Goal: Task Accomplishment & Management: Manage account settings

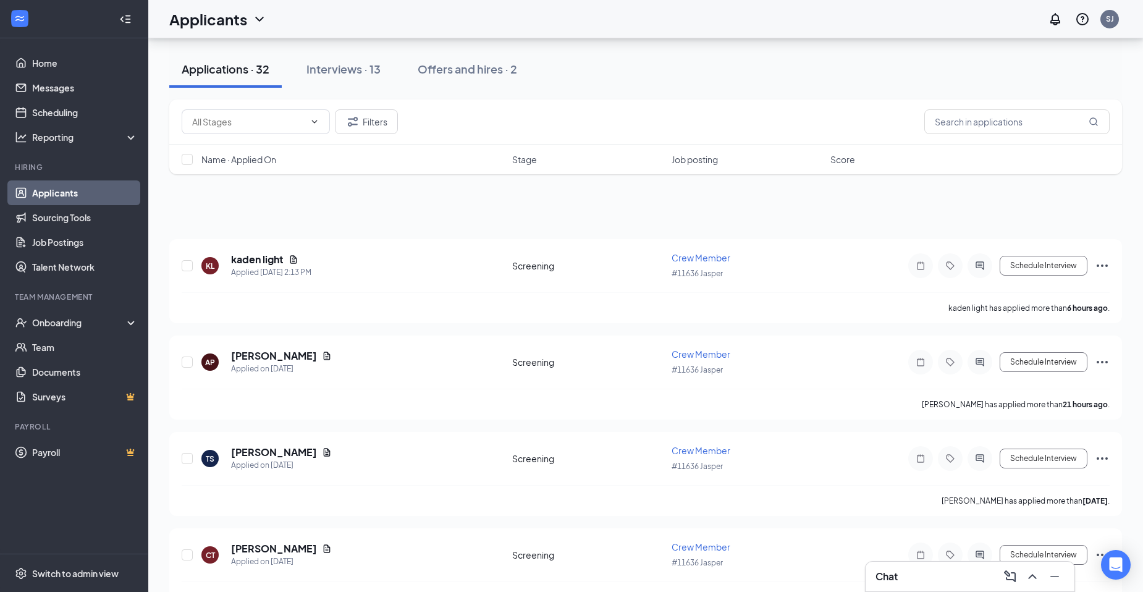
scroll to position [803, 0]
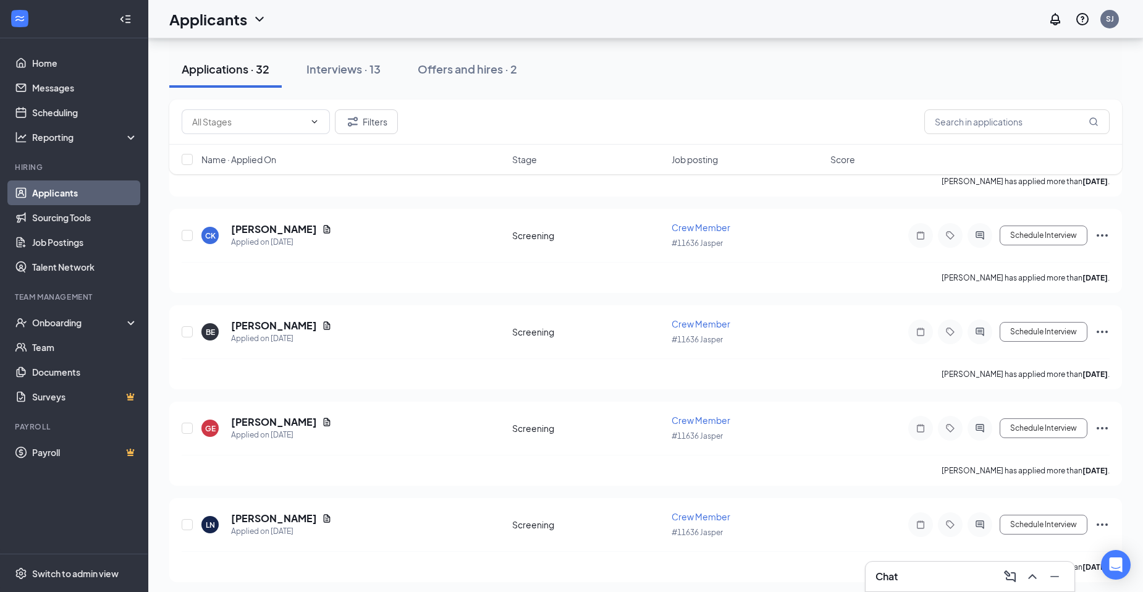
click at [32, 195] on link "Applicants" at bounding box center [85, 192] width 106 height 25
click at [43, 65] on link "Home" at bounding box center [85, 63] width 106 height 25
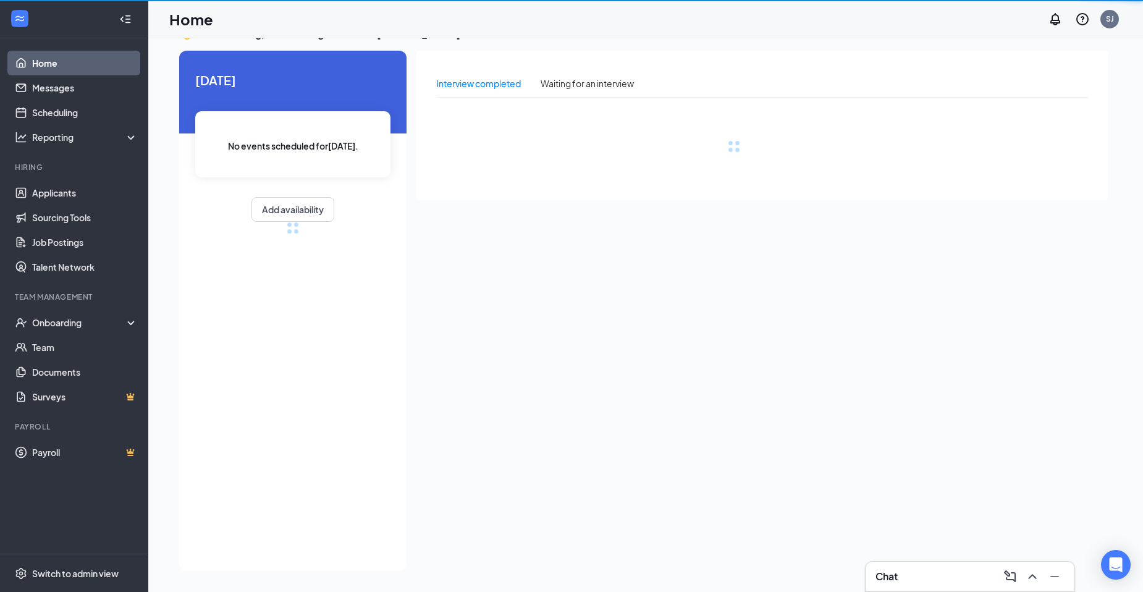
scroll to position [26, 0]
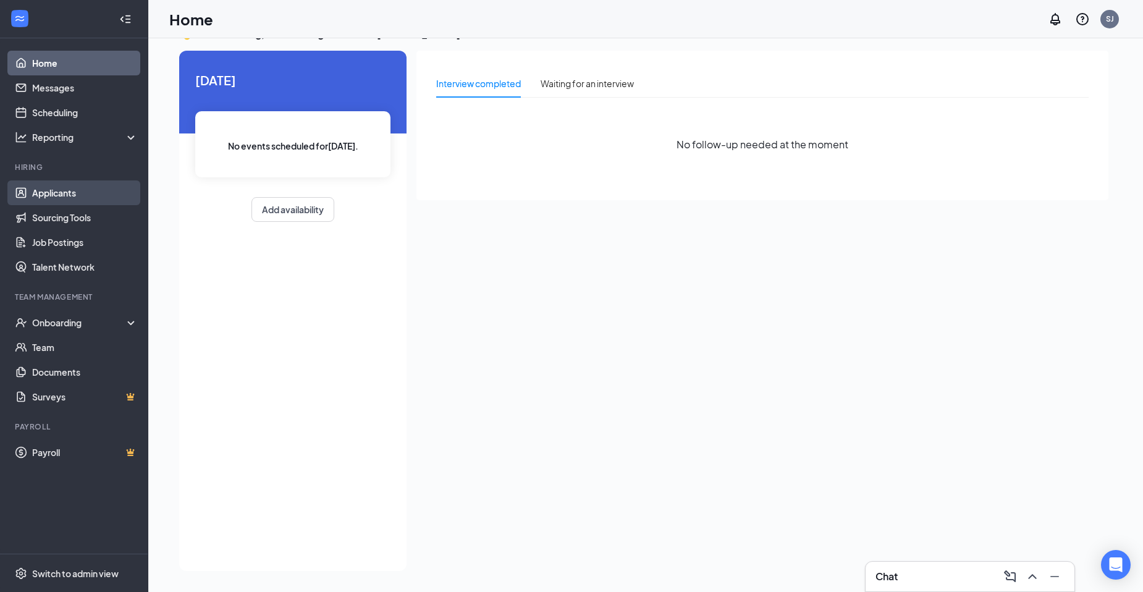
click at [62, 198] on link "Applicants" at bounding box center [85, 192] width 106 height 25
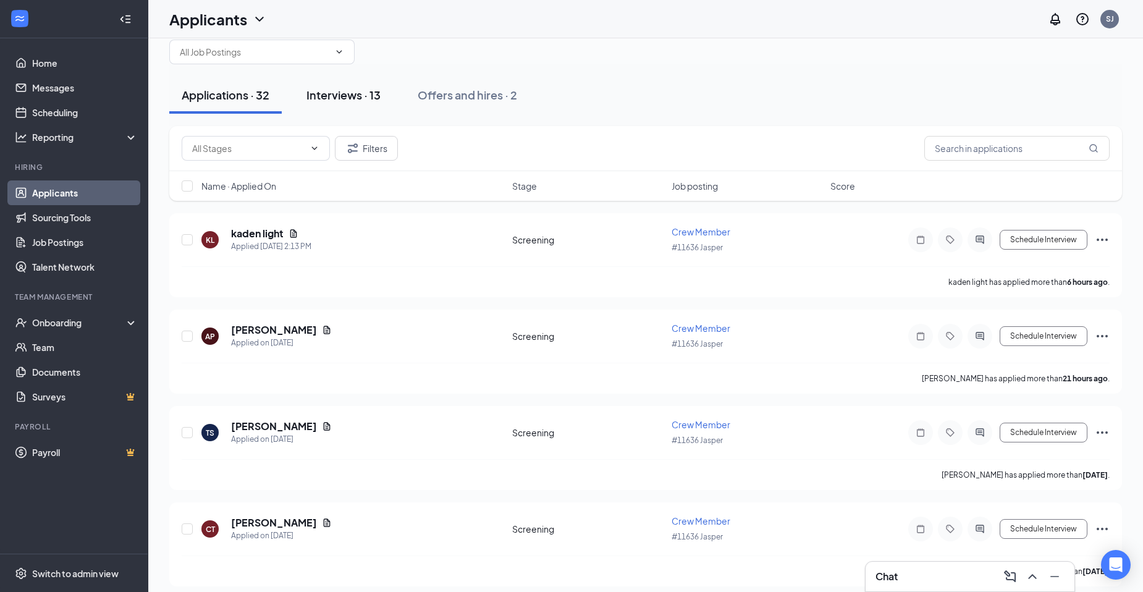
click at [333, 96] on div "Interviews · 13" at bounding box center [343, 94] width 74 height 15
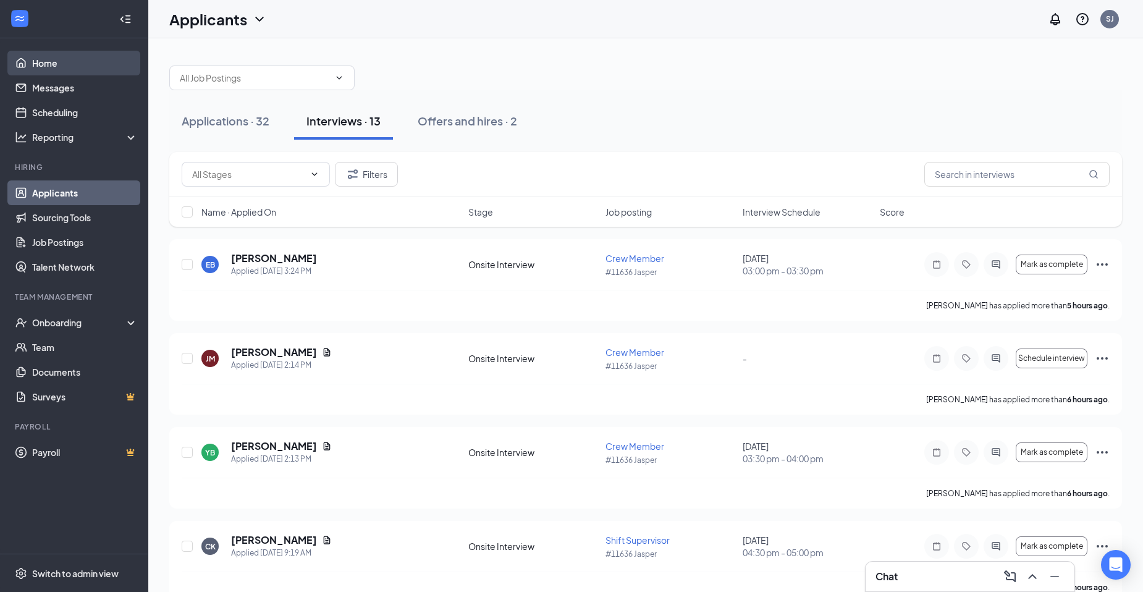
click at [35, 64] on link "Home" at bounding box center [85, 63] width 106 height 25
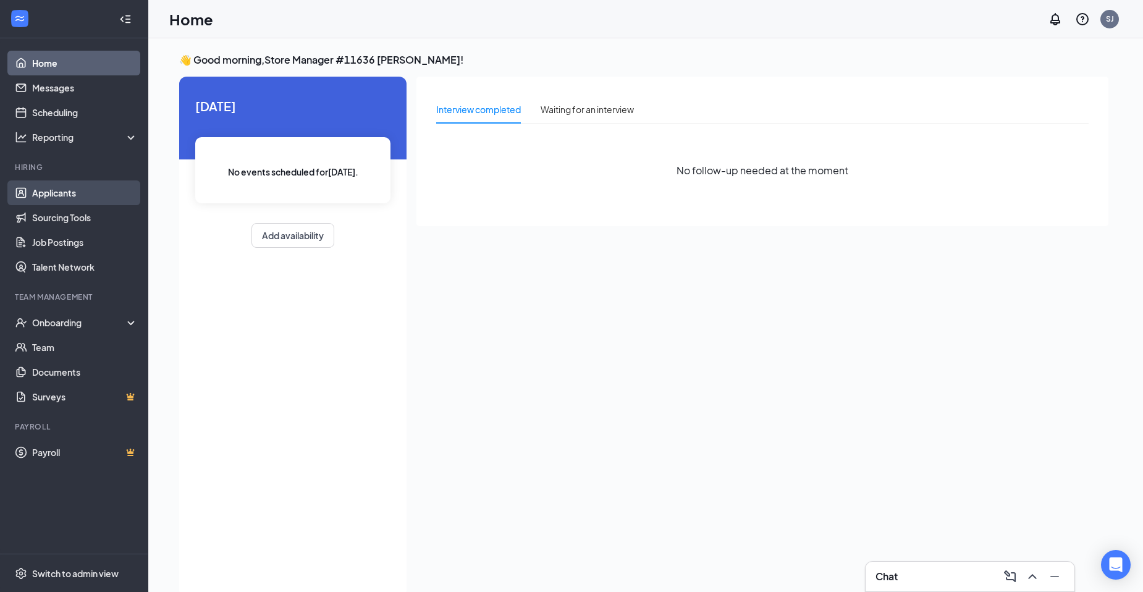
click at [71, 204] on link "Applicants" at bounding box center [85, 192] width 106 height 25
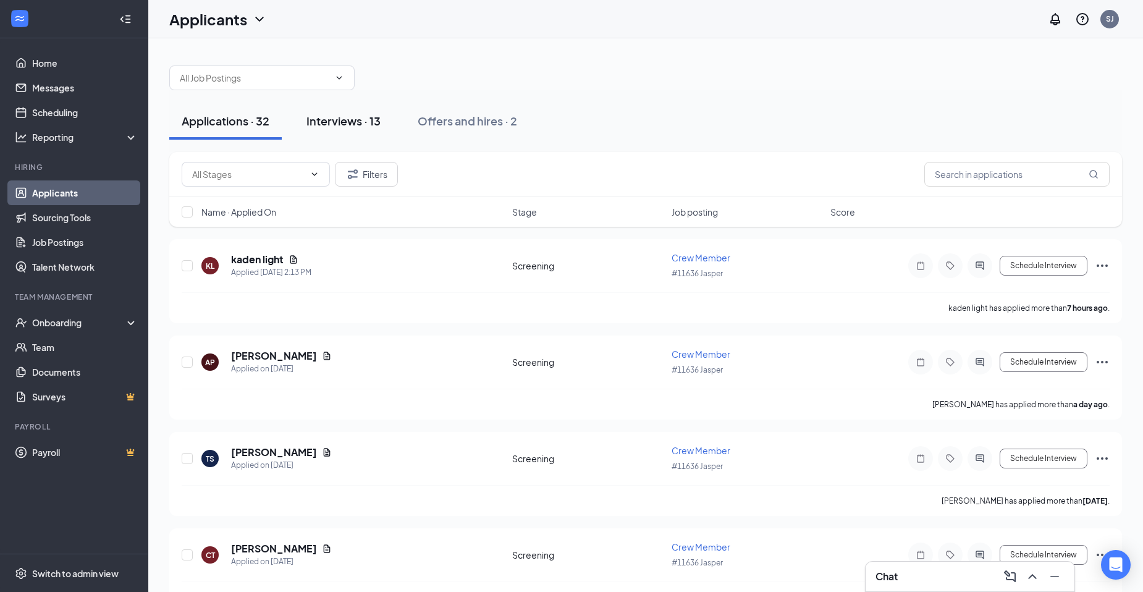
click at [366, 119] on div "Interviews · 13" at bounding box center [343, 120] width 74 height 15
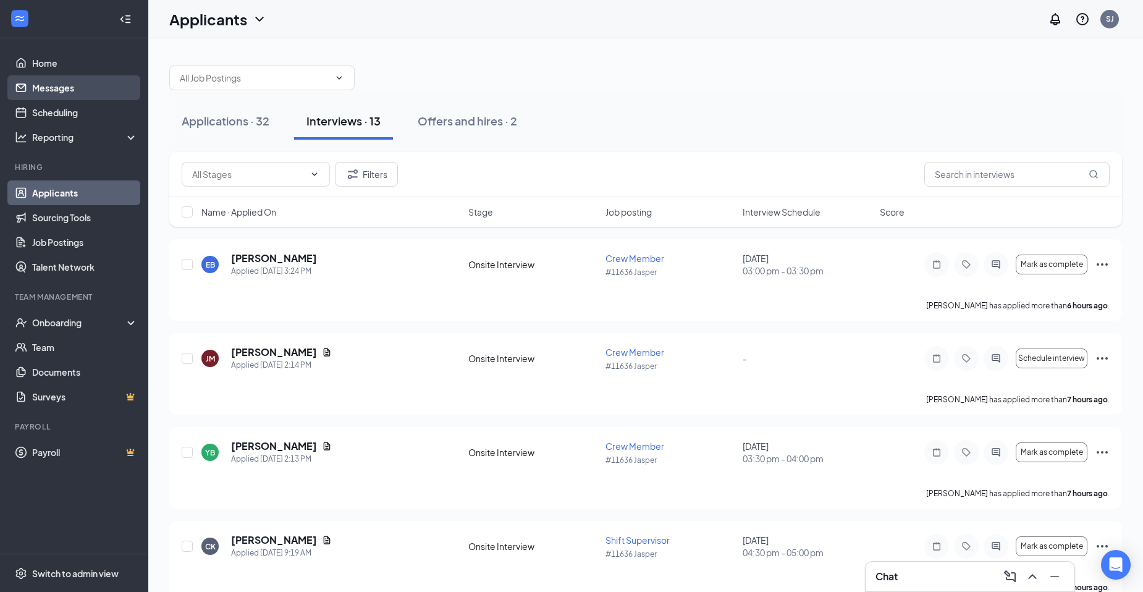
click at [88, 89] on link "Messages" at bounding box center [85, 87] width 106 height 25
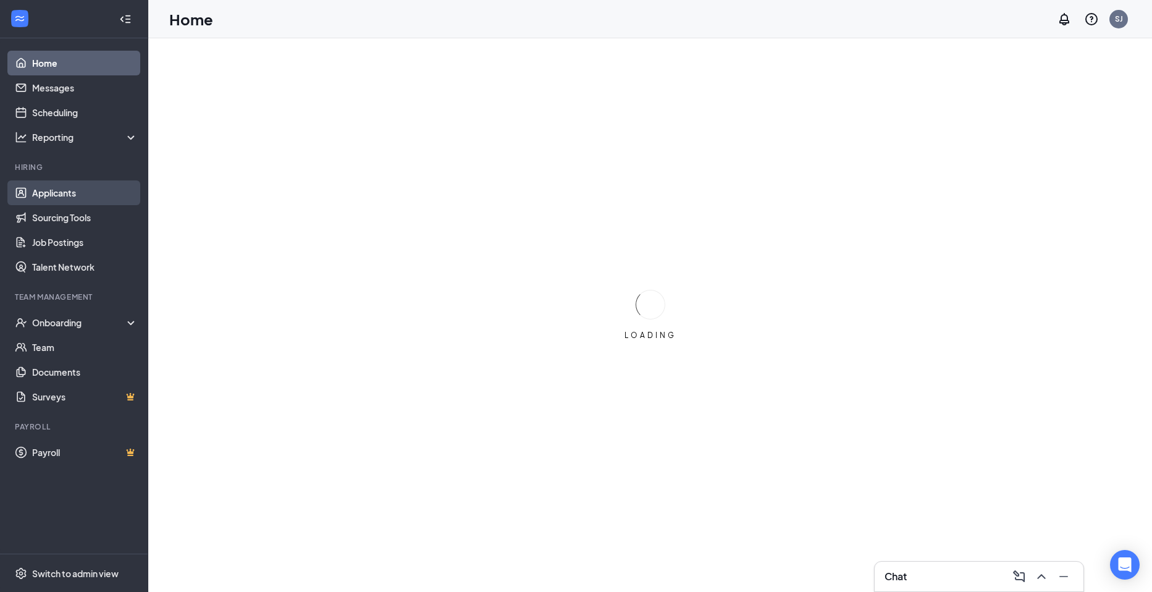
click at [78, 185] on link "Applicants" at bounding box center [85, 192] width 106 height 25
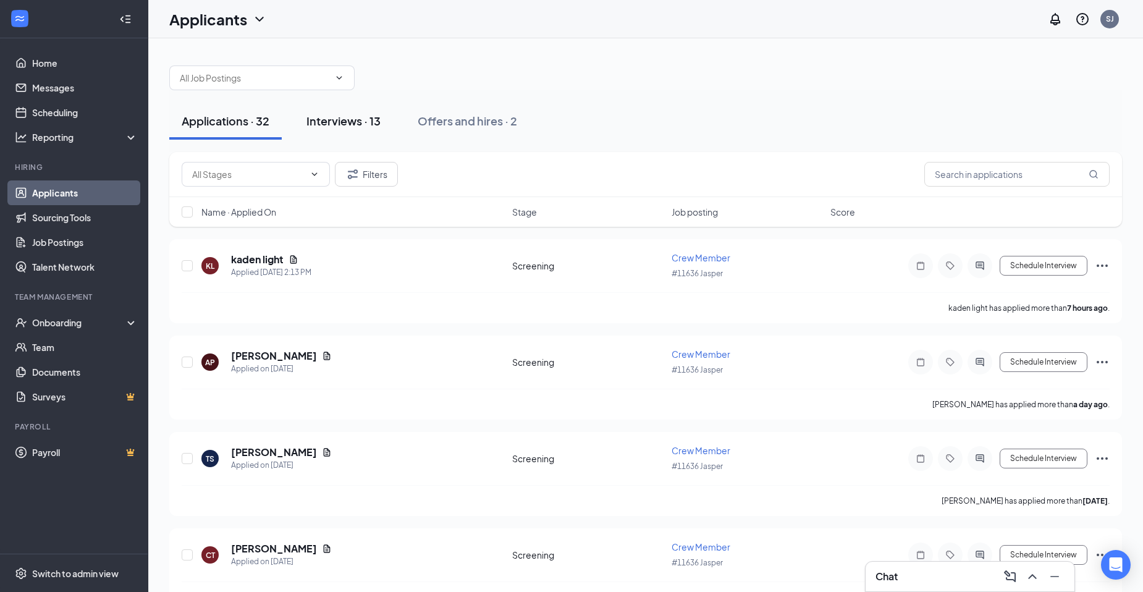
click at [319, 122] on div "Interviews · 13" at bounding box center [343, 120] width 74 height 15
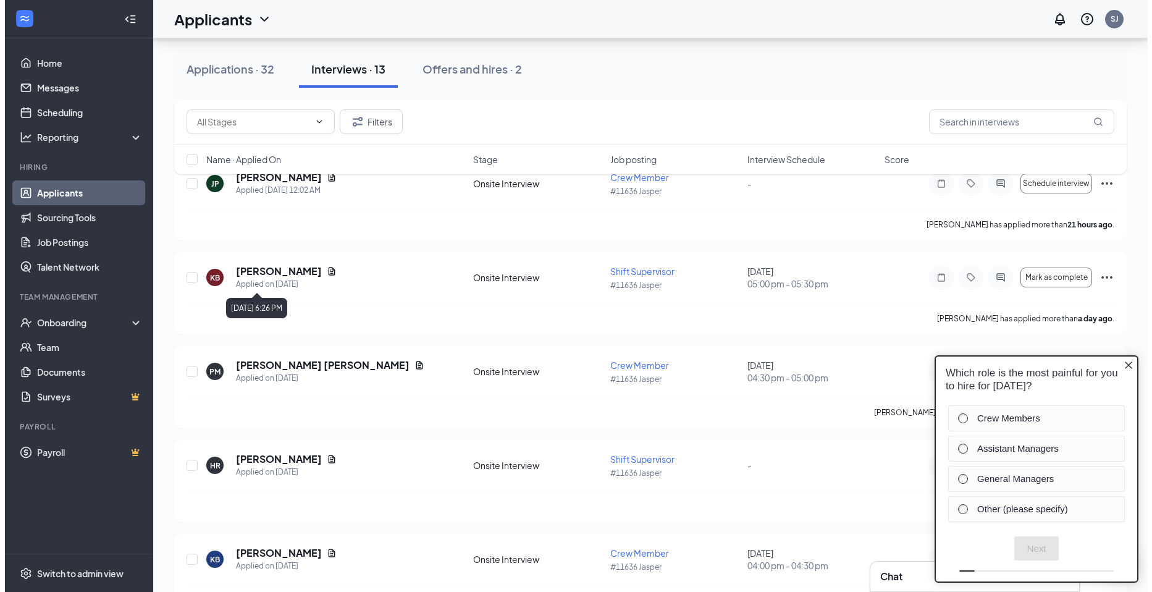
scroll to position [556, 0]
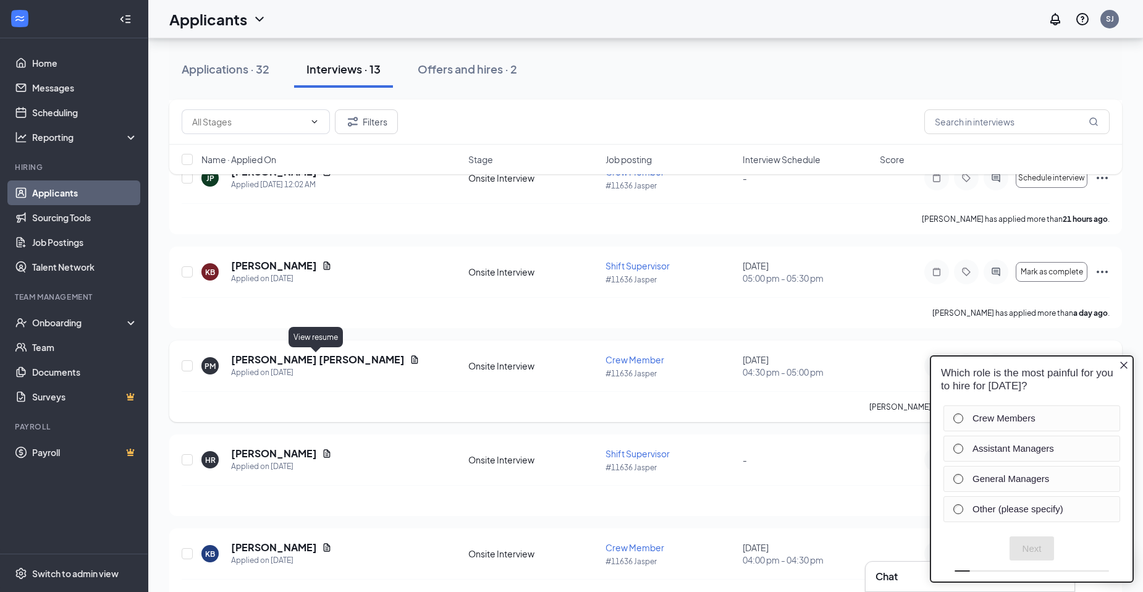
click at [411, 357] on icon "Document" at bounding box center [414, 359] width 7 height 8
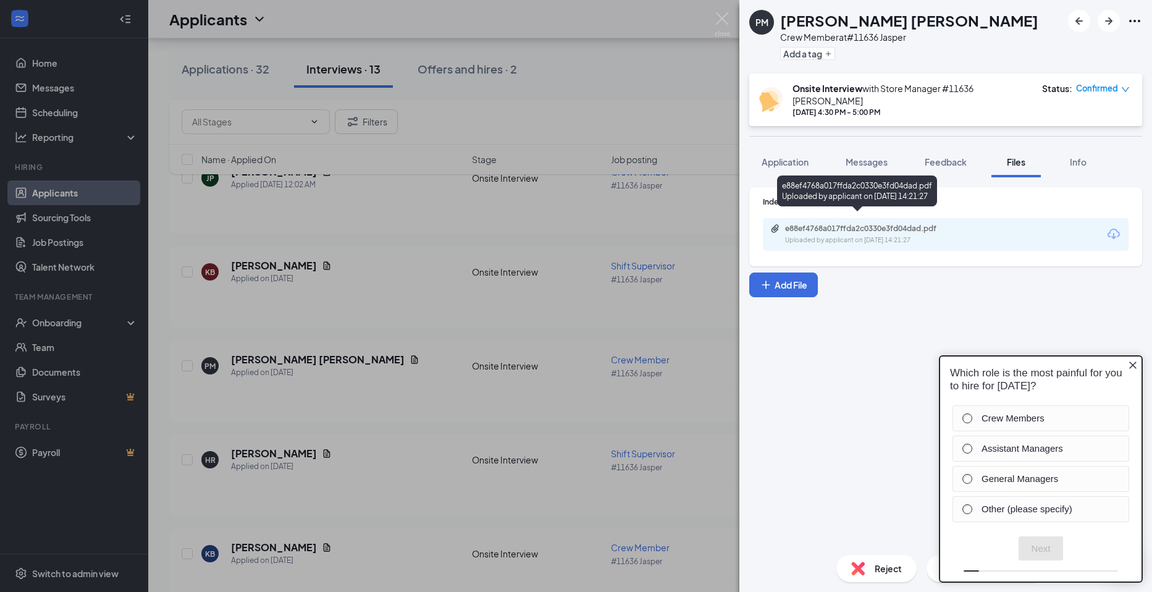
click at [809, 224] on div "e88ef4768a017ffda2c0330e3fd04dad.pdf" at bounding box center [871, 229] width 173 height 10
